Goal: Obtain resource: Obtain resource

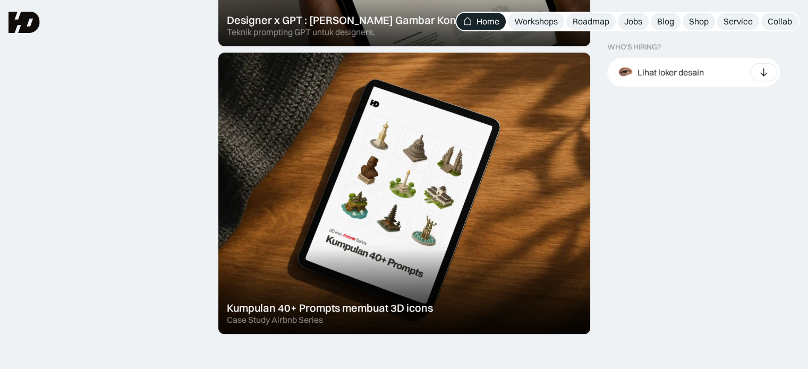
scroll to position [596, 0]
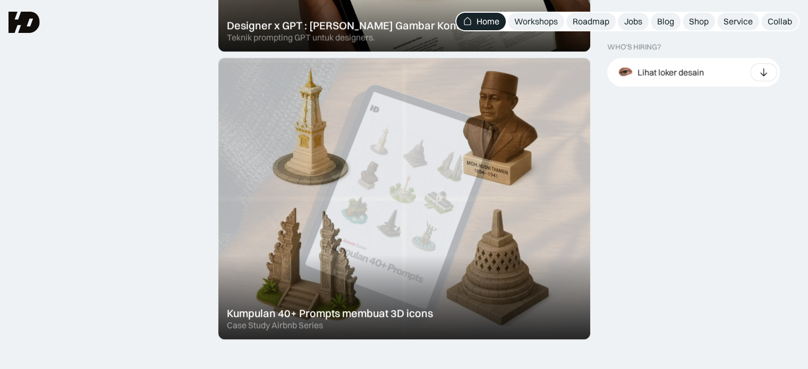
click at [563, 252] on div at bounding box center [404, 199] width 372 height 282
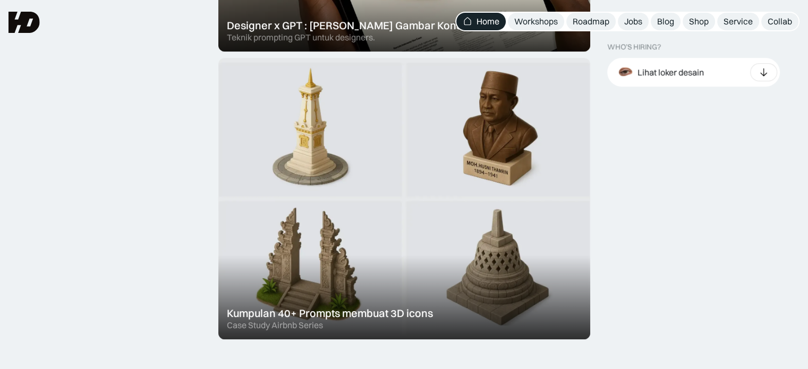
click at [526, 234] on div at bounding box center [404, 199] width 372 height 282
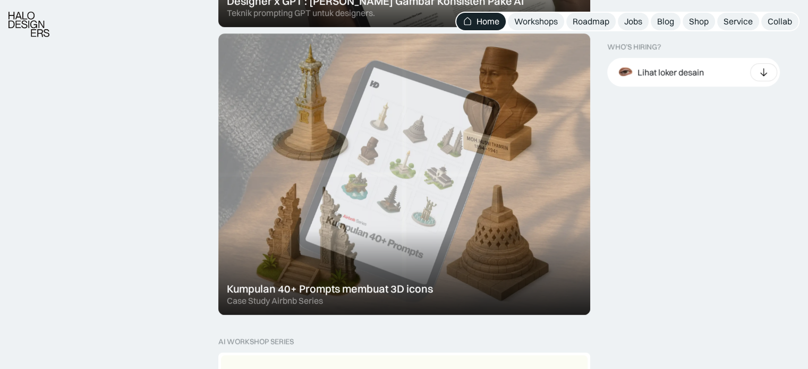
scroll to position [621, 0]
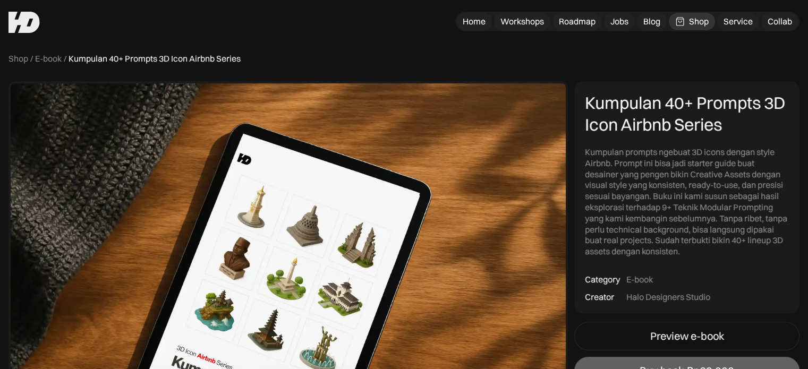
click at [583, 105] on div "Kumpulan 40+ Prompts 3D Icon Airbnb Series Kumpulan prompts ngebuat 3D icons de…" at bounding box center [687, 197] width 225 height 232
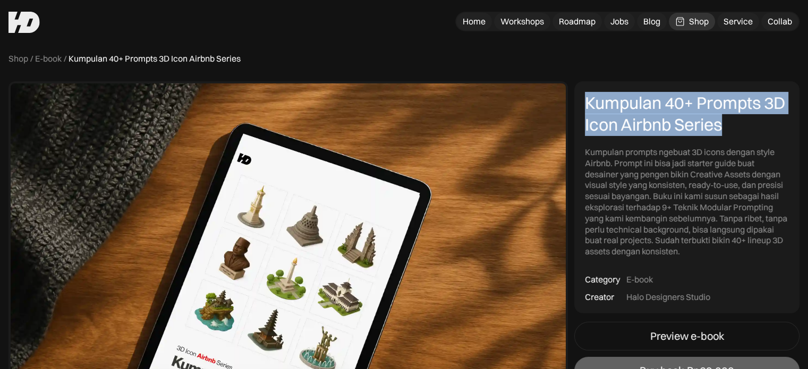
drag, startPoint x: 586, startPoint y: 105, endPoint x: 733, endPoint y: 132, distance: 150.2
click at [733, 132] on div "Kumpulan 40+ Prompts 3D Icon Airbnb Series" at bounding box center [687, 114] width 204 height 44
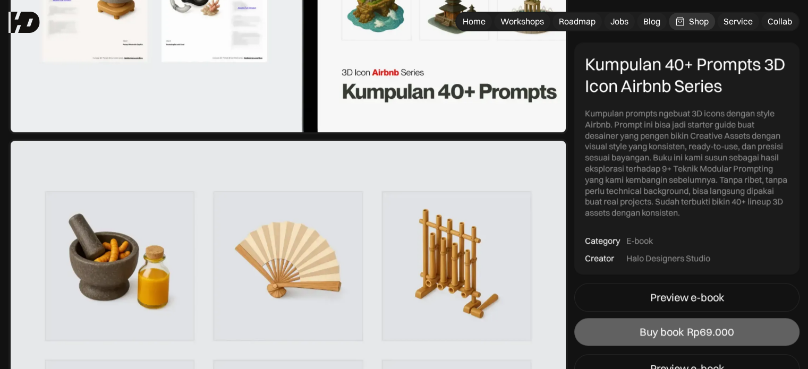
scroll to position [805, 0]
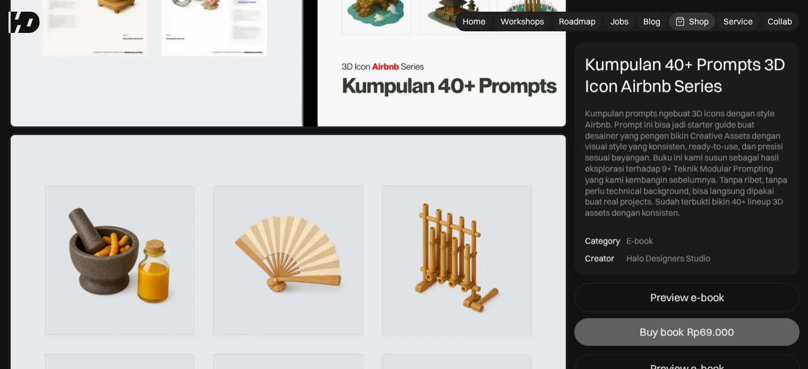
click at [701, 123] on div "Kumpulan prompts ngebuat 3D icons dengan style Airbnb. Prompt ini bisa jadi sta…" at bounding box center [687, 163] width 204 height 111
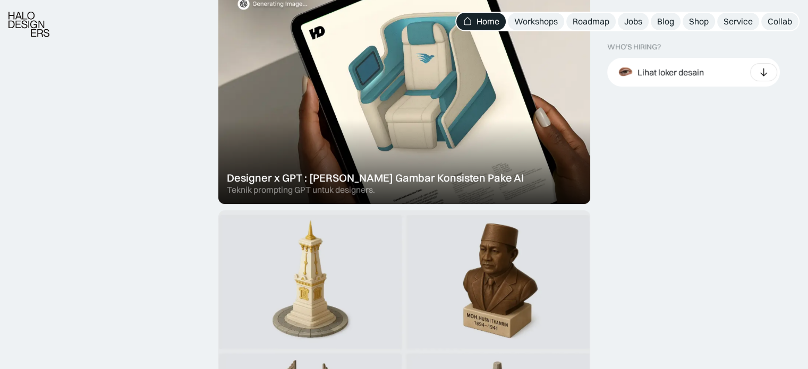
scroll to position [595, 0]
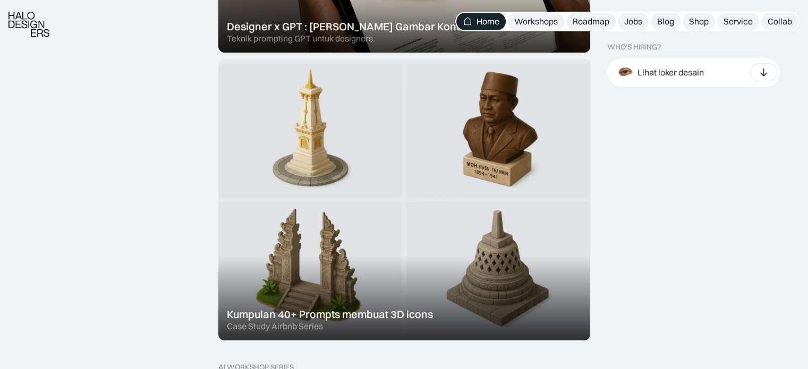
click at [554, 261] on div at bounding box center [404, 200] width 372 height 282
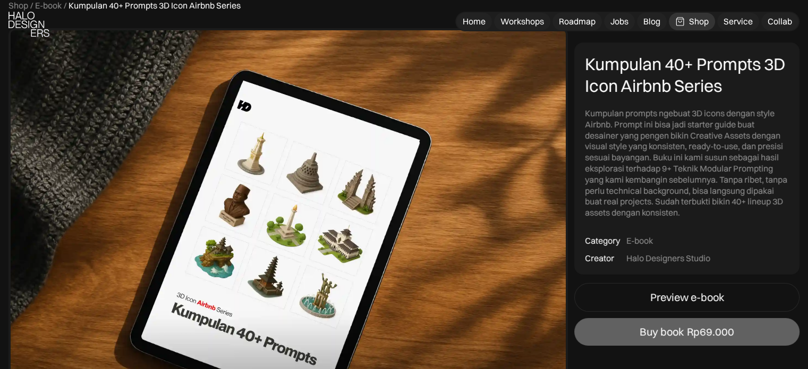
scroll to position [57, 0]
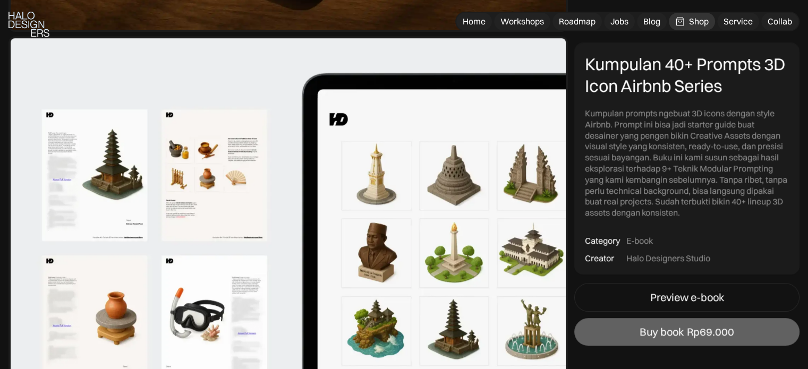
scroll to position [476, 0]
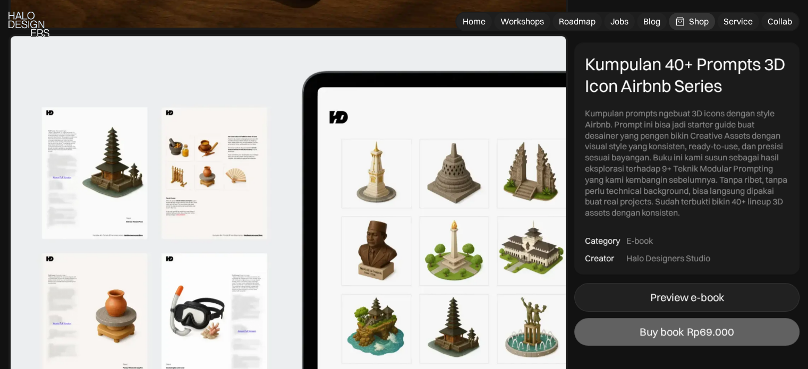
click at [616, 295] on link "Preview e-book" at bounding box center [687, 297] width 225 height 29
